Goal: Navigation & Orientation: Go to known website

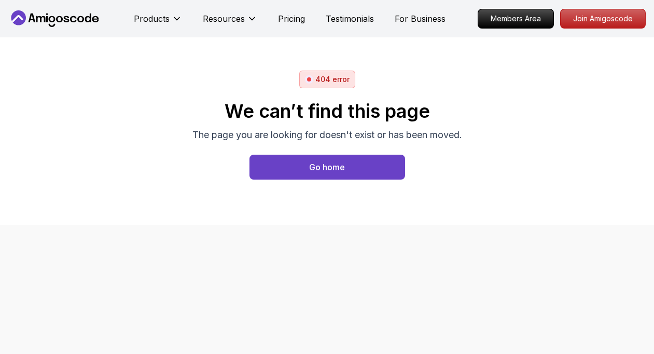
click at [292, 166] on button "Go home" at bounding box center [328, 167] width 156 height 25
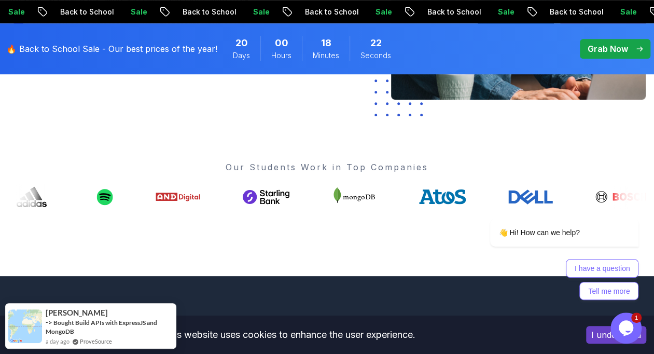
scroll to position [415, 0]
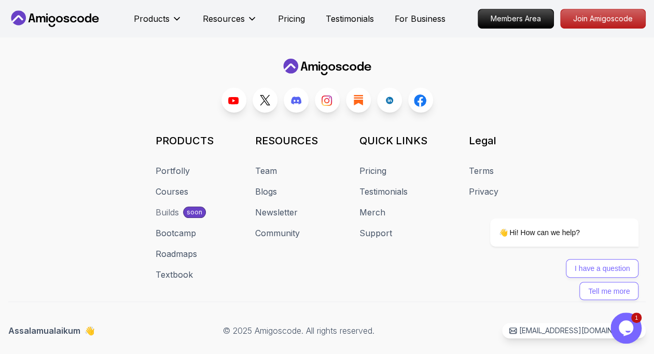
scroll to position [93, 0]
